Goal: Transaction & Acquisition: Purchase product/service

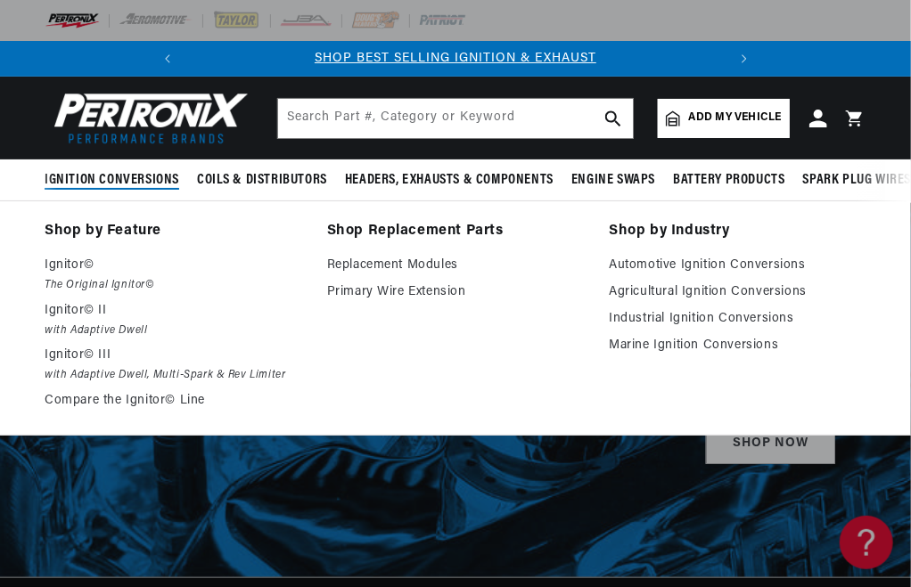
click at [161, 174] on span "Ignition Conversions" at bounding box center [112, 180] width 135 height 19
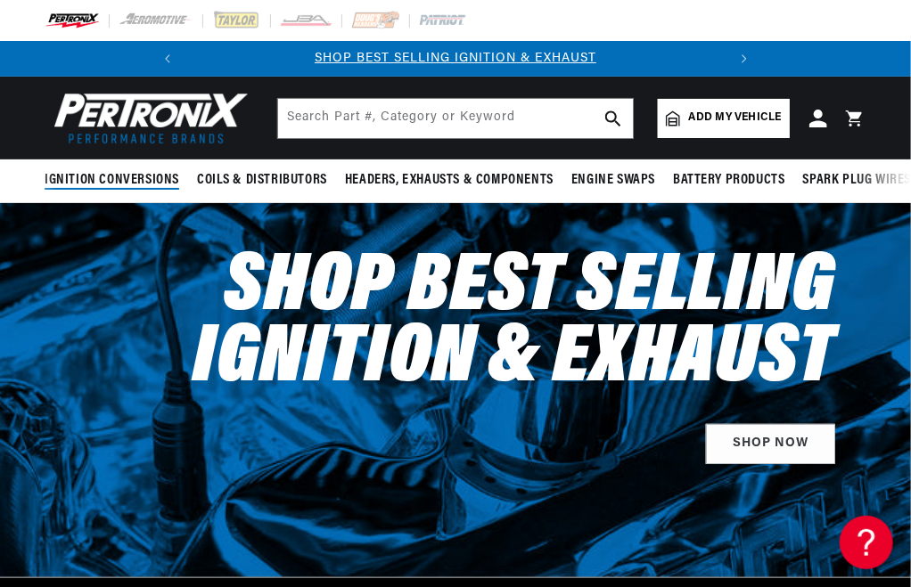
click at [161, 174] on span "Ignition Conversions" at bounding box center [112, 180] width 135 height 19
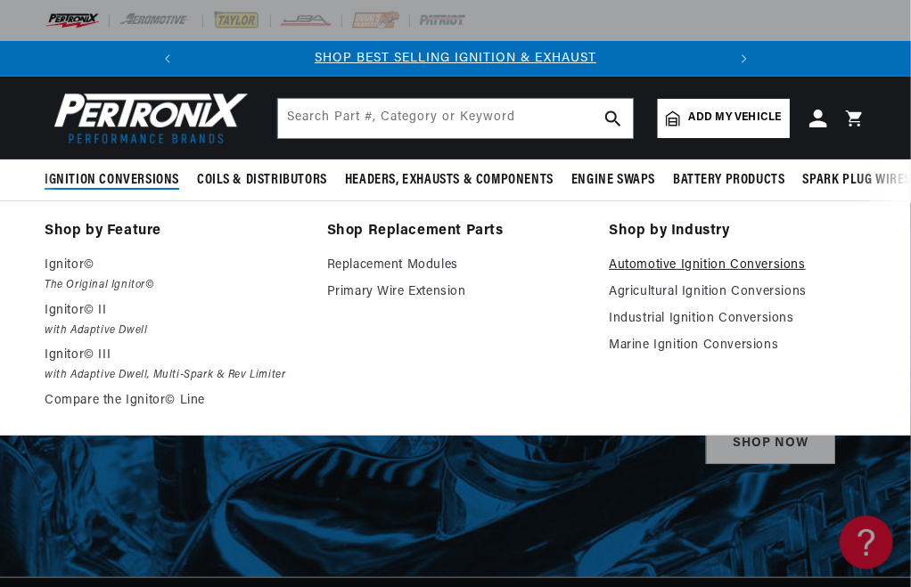
click at [645, 259] on link "Automotive Ignition Conversions" at bounding box center [738, 265] width 258 height 21
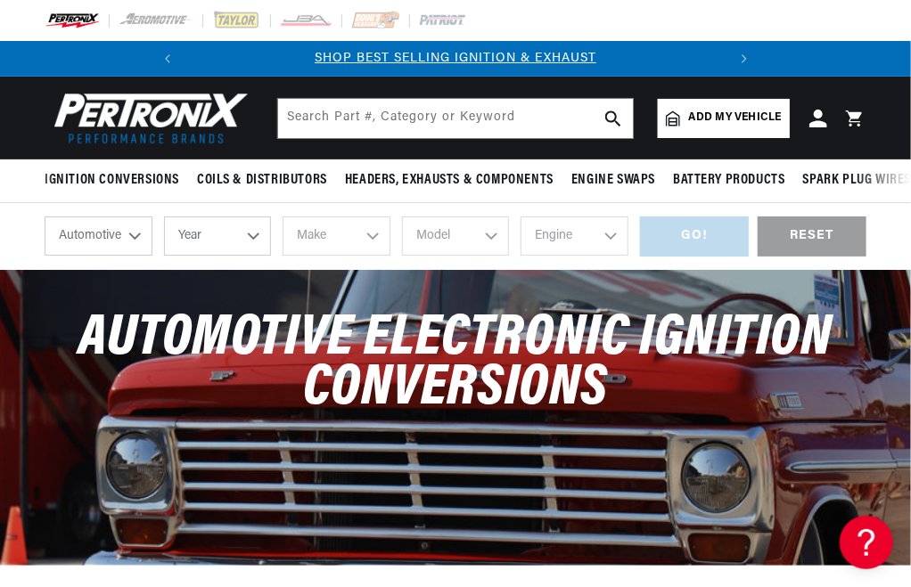
click at [112, 236] on select "Automotive Agricultural Industrial Marine Motorcycle" at bounding box center [99, 236] width 108 height 39
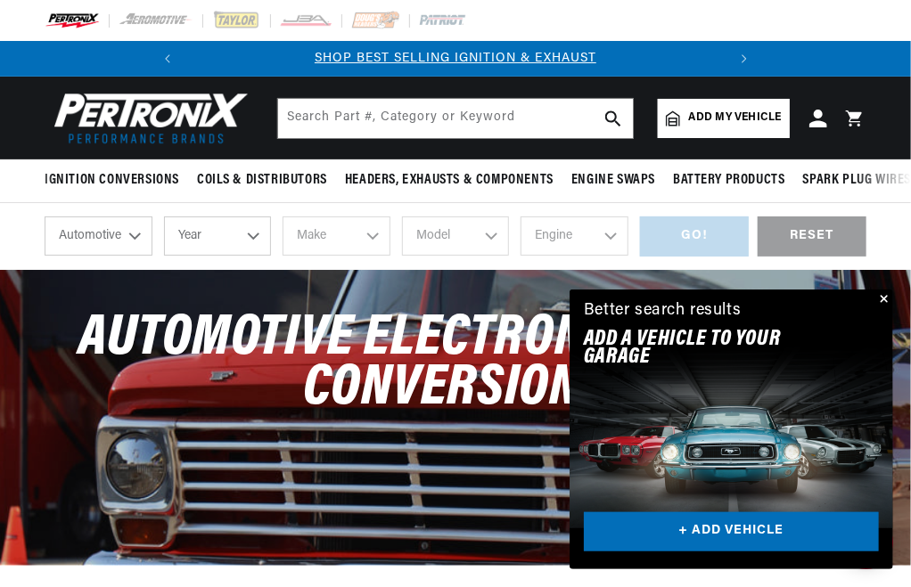
click at [45, 217] on select "Automotive Agricultural Industrial Marine Motorcycle" at bounding box center [99, 236] width 108 height 39
click at [246, 234] on select "Year [DATE] 2025 2024 2023 2022 2021 2020 2019 2018 2017 2016 2015 2014 2013 20…" at bounding box center [218, 236] width 108 height 39
select select "1968"
click at [164, 217] on select "Year [DATE] 2025 2024 2023 2022 2021 2020 2019 2018 2017 2016 2015 2014 2013 20…" at bounding box center [218, 236] width 108 height 39
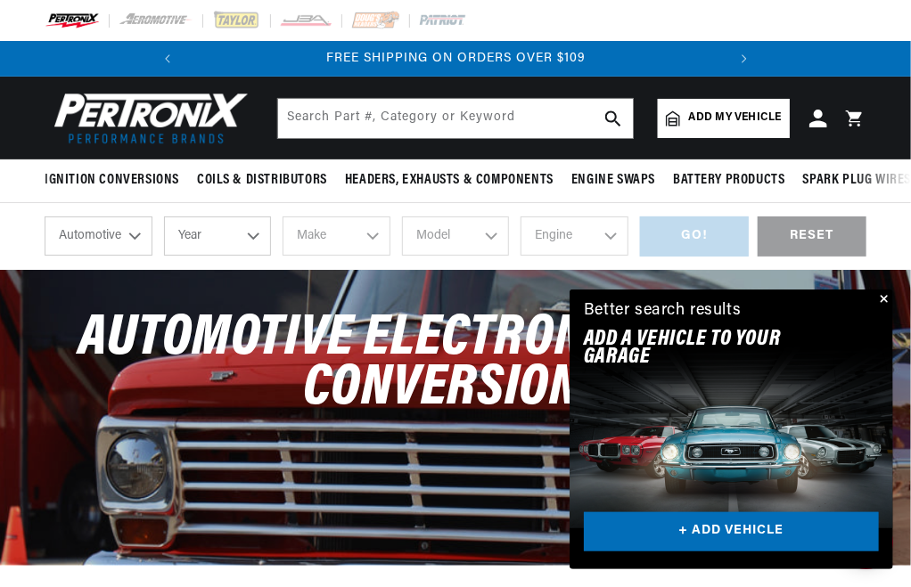
select select "1968"
click at [354, 245] on select "Make Alfa Romeo American Motors Aston [PERSON_NAME][GEOGRAPHIC_DATA] [PERSON_NA…" at bounding box center [337, 236] width 108 height 39
select select "Dodge"
click at [283, 217] on select "Make Alfa Romeo American Motors Aston [PERSON_NAME][GEOGRAPHIC_DATA] [PERSON_NA…" at bounding box center [337, 236] width 108 height 39
select select "Dodge"
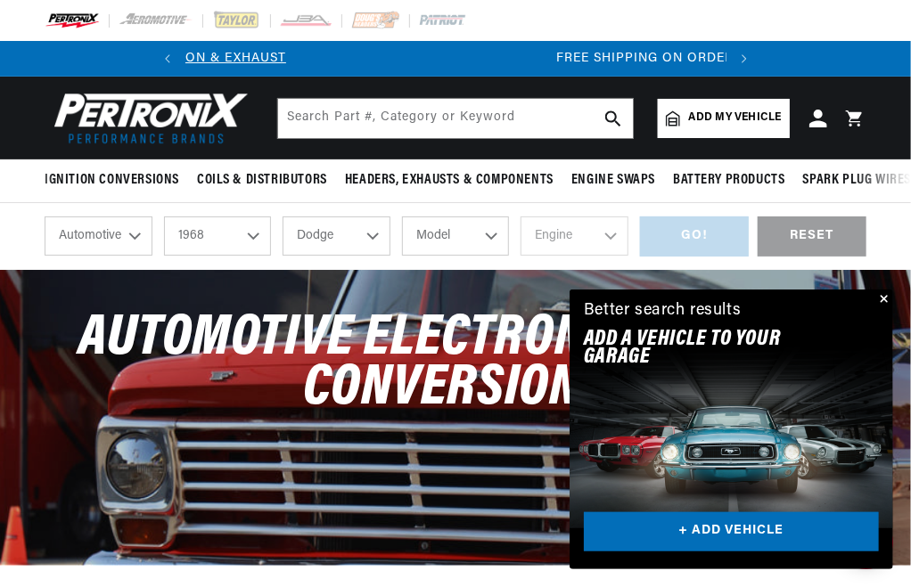
scroll to position [0, 8]
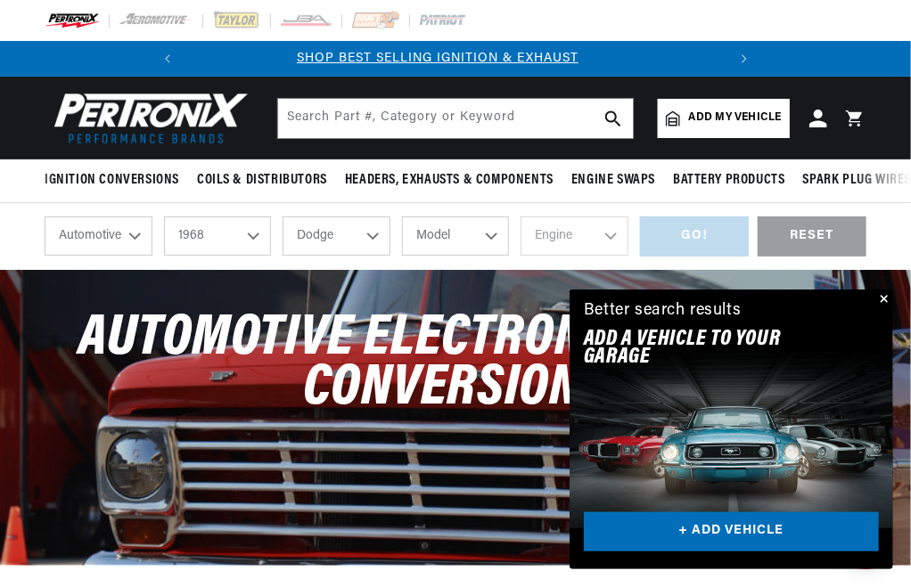
click at [488, 234] on select "Model A100 Truck A108 Van Charger Coronet D100 Pickup D200 Pickup D300 Pickup D…" at bounding box center [456, 236] width 108 height 39
select select "D200-Pickup"
click at [402, 217] on select "Model A100 Truck A108 Van Charger Coronet D100 Pickup D200 Pickup D300 Pickup D…" at bounding box center [456, 236] width 108 height 39
select select "D200-Pickup"
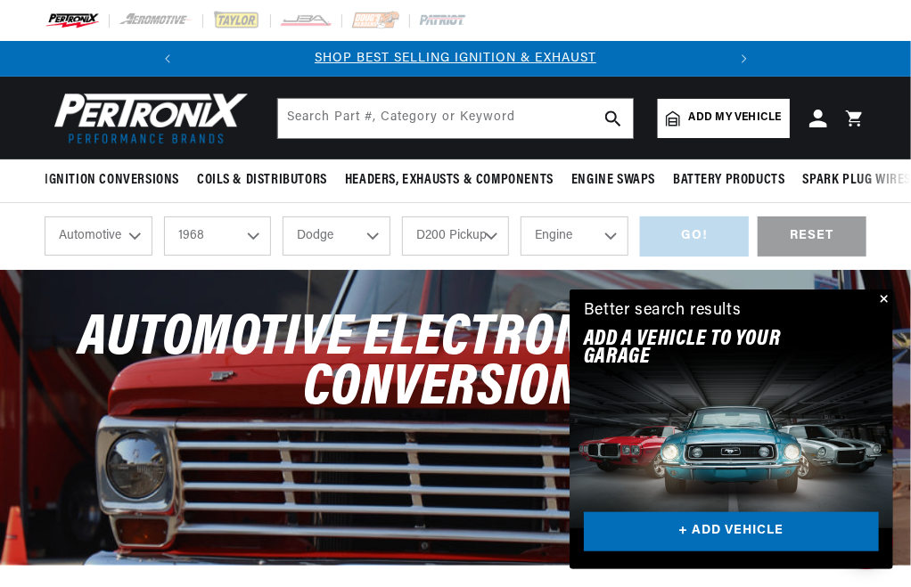
click at [603, 239] on select "Engine 6.6L 225cid / 3.7L 318cid / 5.2L 360cid / 5.9L 361cid / 5.9L 383cid / 6.…" at bounding box center [575, 236] width 108 height 39
select select "318cid-5.2L"
click at [521, 217] on select "Engine 6.6L 225cid / 3.7L 318cid / 5.2L 360cid / 5.9L 361cid / 5.9L 383cid / 6.…" at bounding box center [575, 236] width 108 height 39
select select "318cid-5.2L"
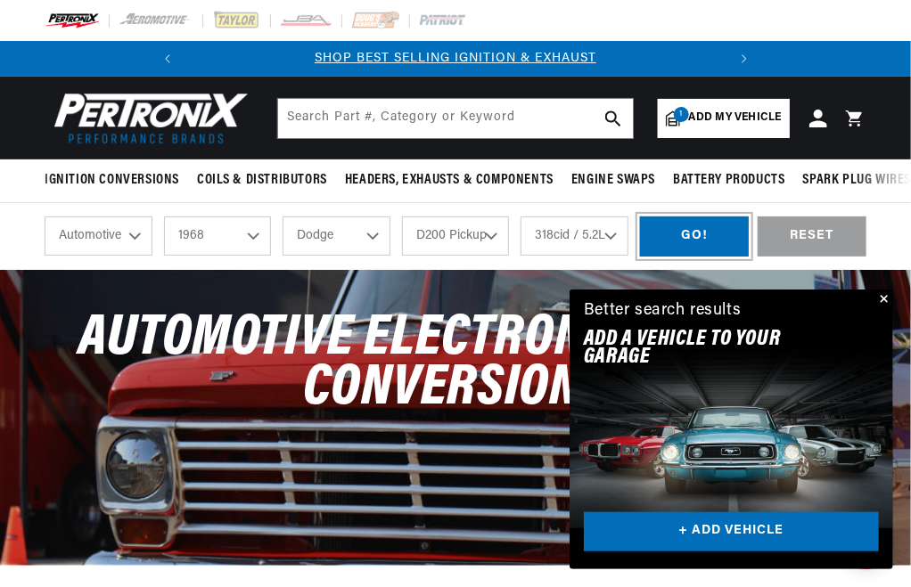
click at [692, 244] on div "GO!" at bounding box center [694, 237] width 109 height 40
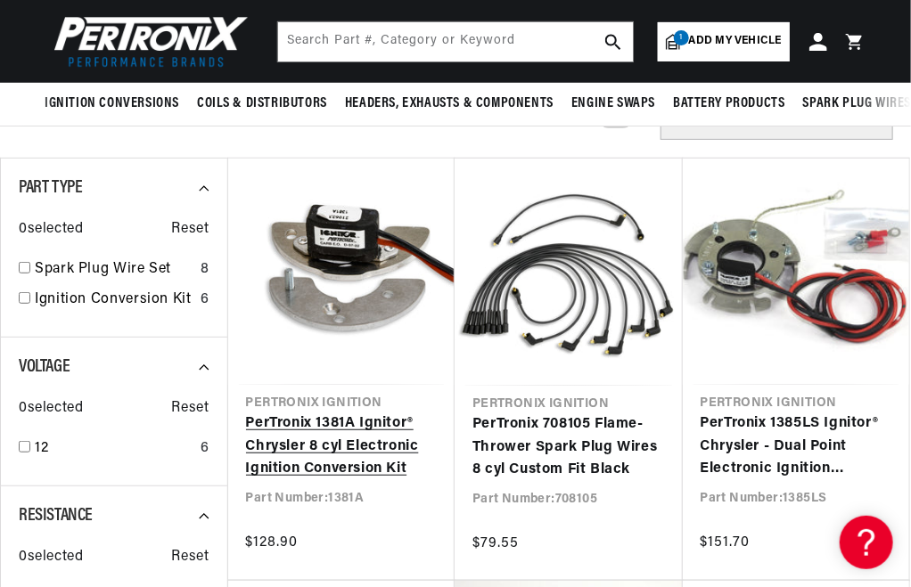
click at [358, 423] on link "PerTronix 1381A Ignitor® Chrysler 8 cyl Electronic Ignition Conversion Kit" at bounding box center [342, 447] width 192 height 69
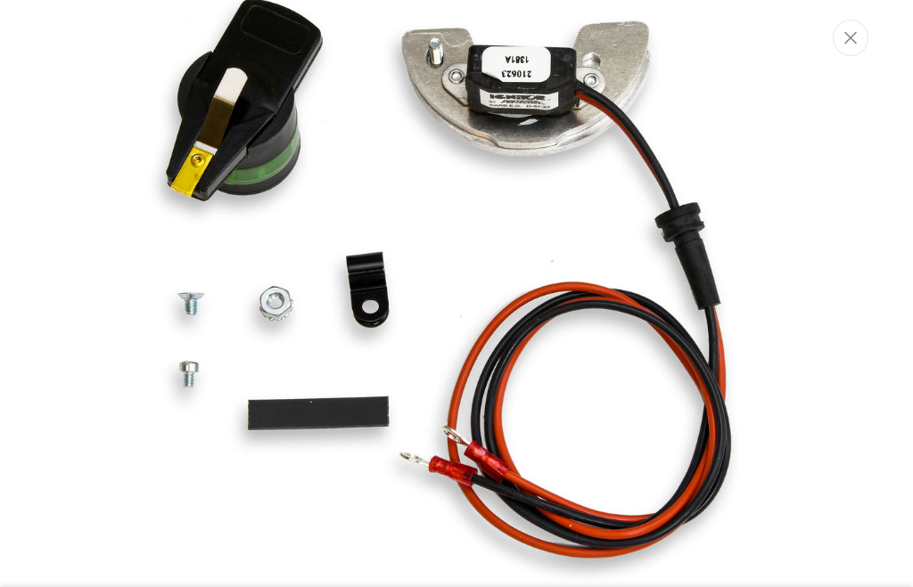
click at [402, 159] on img "Media gallery" at bounding box center [456, 295] width 717 height 717
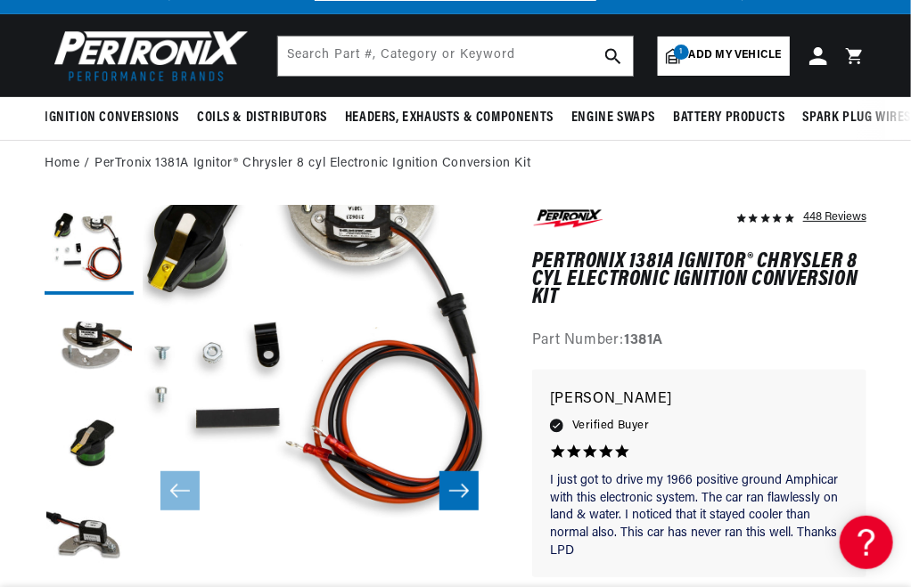
click at [107, 561] on button "Open media 1 in modal" at bounding box center [107, 561] width 0 height 0
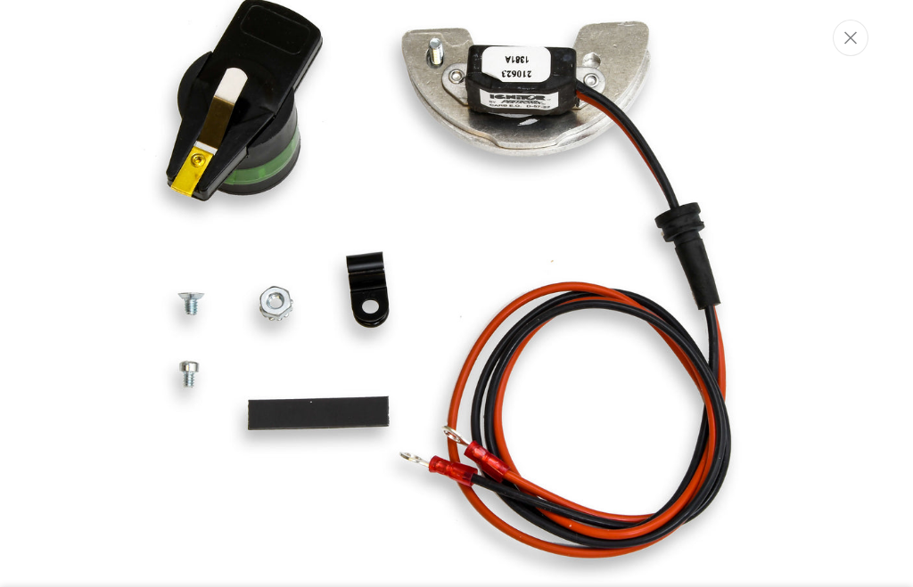
click at [201, 421] on img "Media gallery" at bounding box center [456, 295] width 717 height 717
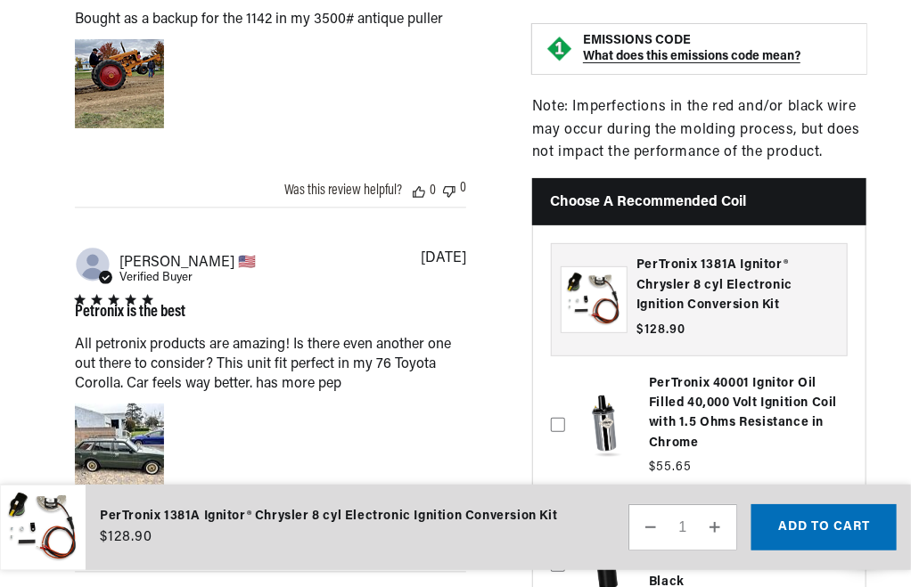
scroll to position [2469, 0]
